Goal: Task Accomplishment & Management: Complete application form

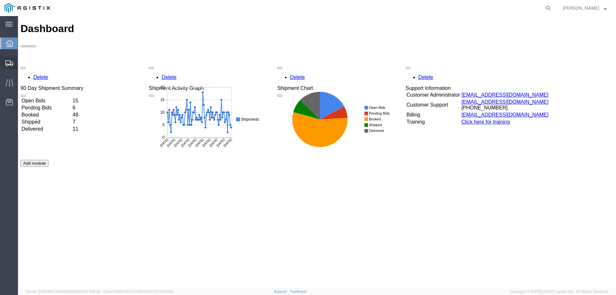
click at [8, 67] on div at bounding box center [9, 62] width 18 height 13
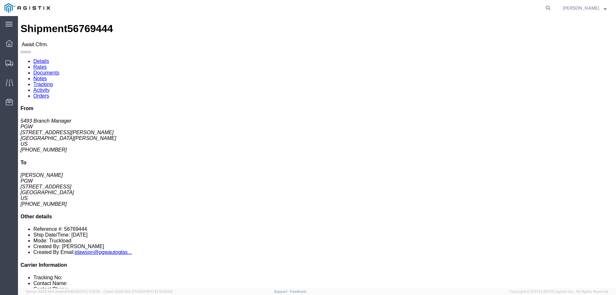
click b "56769444"
copy b "56769444"
click link "Confirm"
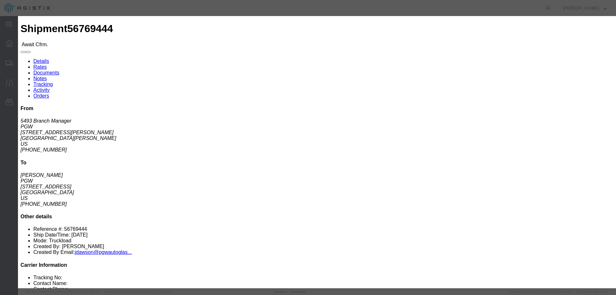
click div
click input "checkbox"
checkbox input "true"
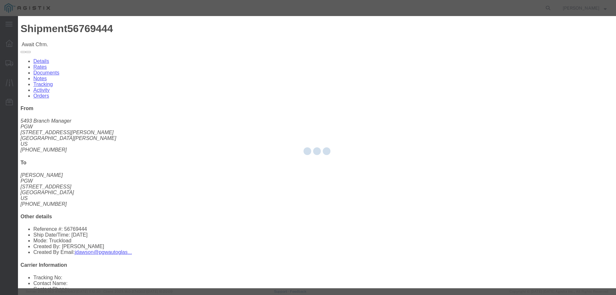
type input "[PERSON_NAME]"
type input "3204977237"
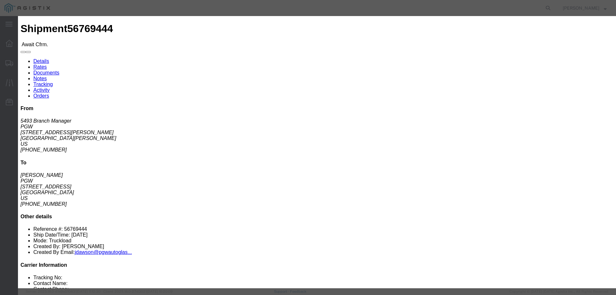
click input "text"
paste input "56769444"
type input "56769444"
click button "Submit"
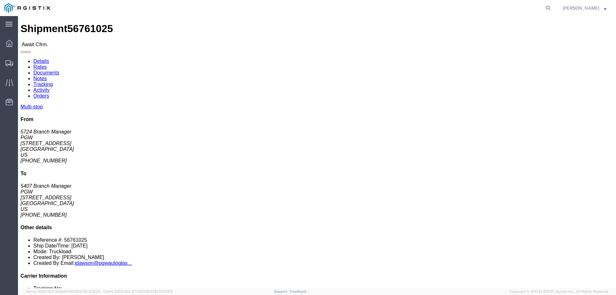
click b "56761025"
copy b "56761025"
click link "Confirm"
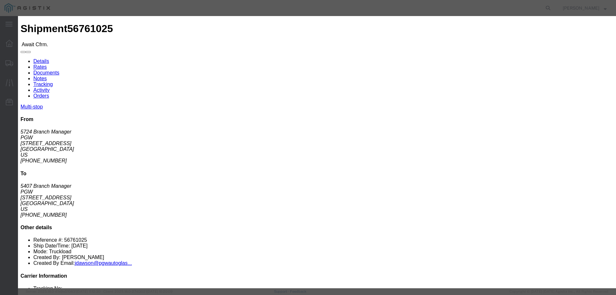
click input "checkbox"
checkbox input "true"
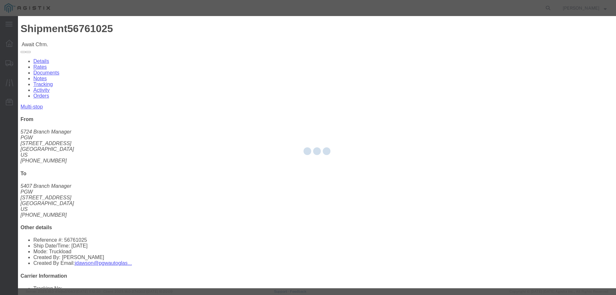
type input "[PERSON_NAME]"
type input "3204977237"
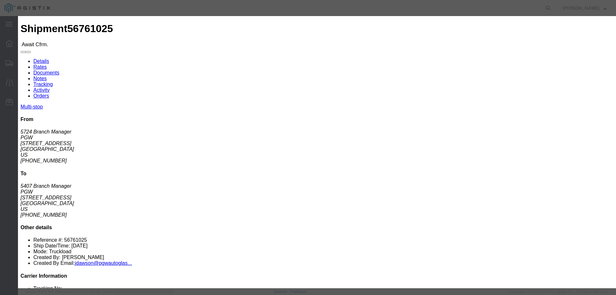
click input "text"
paste input "56761025"
type input "56761025"
click button "Submit"
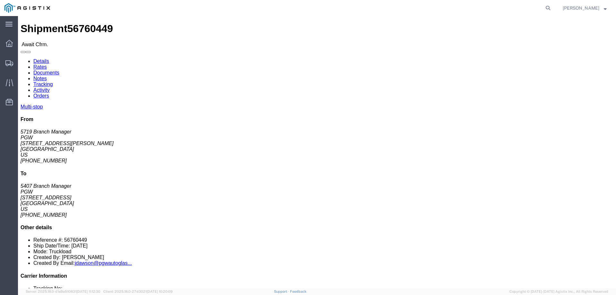
click b "56760449"
copy b "56760449"
click link "Confirm"
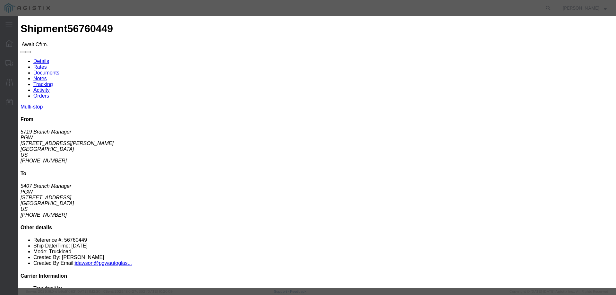
click input "checkbox"
checkbox input "true"
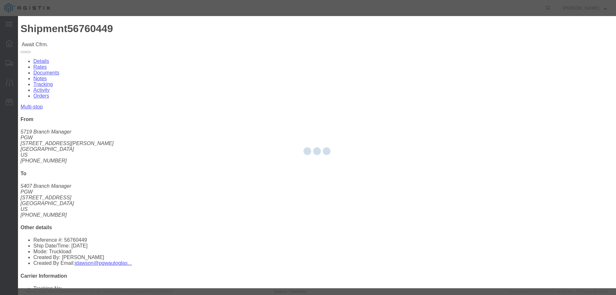
type input "[PERSON_NAME]"
type input "3204977237"
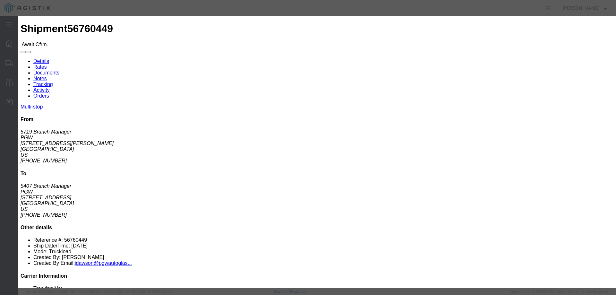
click input "text"
paste input "56760449"
type input "56760449"
click button "Submit"
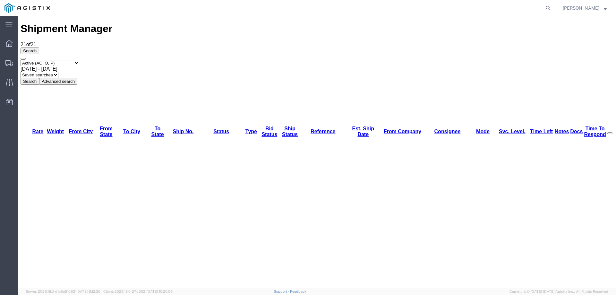
click at [38, 47] on div "Search Select status Active (AC, O, P) All Approved Awaiting Confirmation (AC) …" at bounding box center [317, 65] width 592 height 37
